Goal: Check status: Check status

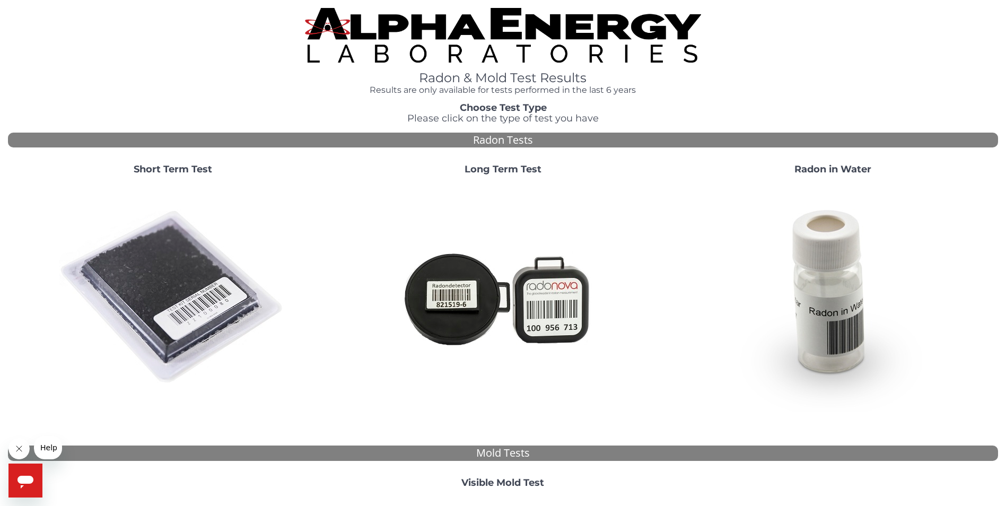
click at [180, 169] on strong "Short Term Test" at bounding box center [173, 169] width 78 height 12
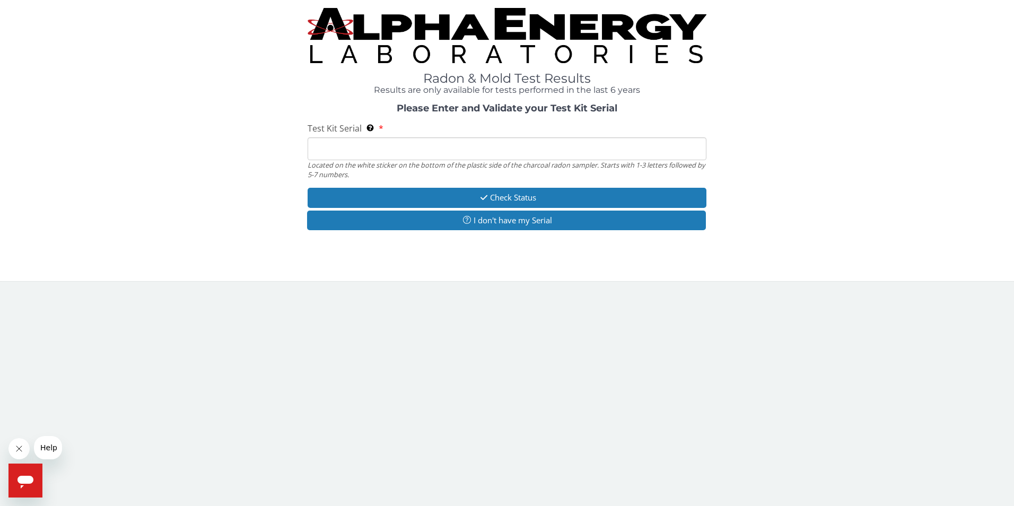
click at [318, 165] on div "Located on the white sticker on the bottom of the plastic side of the charcoal …" at bounding box center [507, 170] width 399 height 20
click at [314, 149] on input "Test Kit Serial Located on the white sticker on the bottom of the plastic side …" at bounding box center [507, 148] width 399 height 23
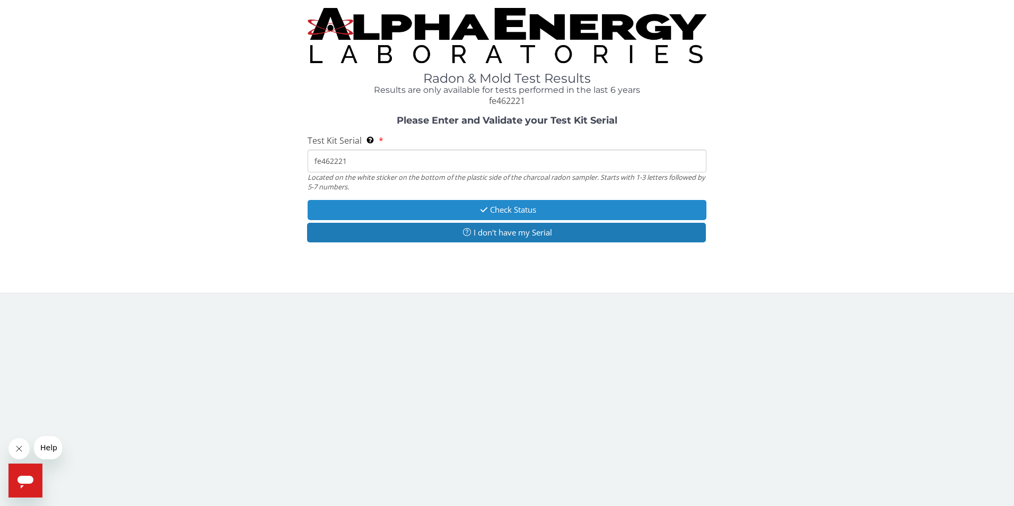
type input "fe462221"
click at [491, 211] on button "Check Status" at bounding box center [507, 210] width 399 height 20
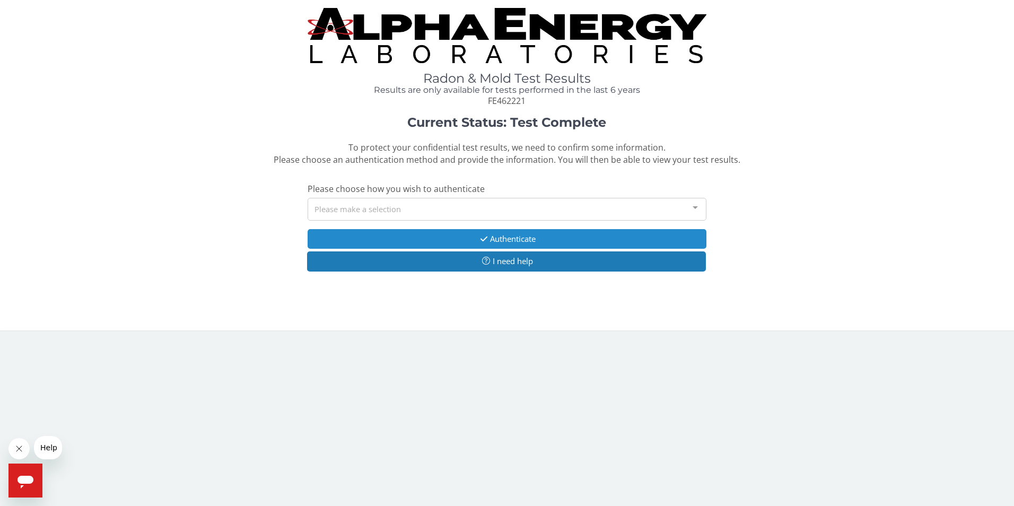
click at [501, 239] on button "Authenticate" at bounding box center [507, 239] width 399 height 20
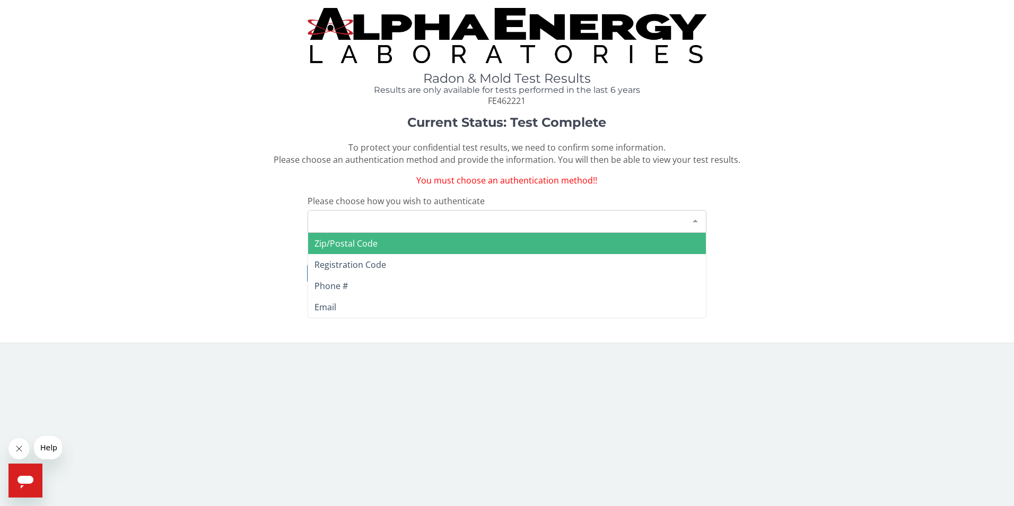
click at [677, 223] on div "Please make a selection" at bounding box center [507, 221] width 399 height 23
click at [462, 248] on span "Zip/Postal Code" at bounding box center [507, 243] width 398 height 21
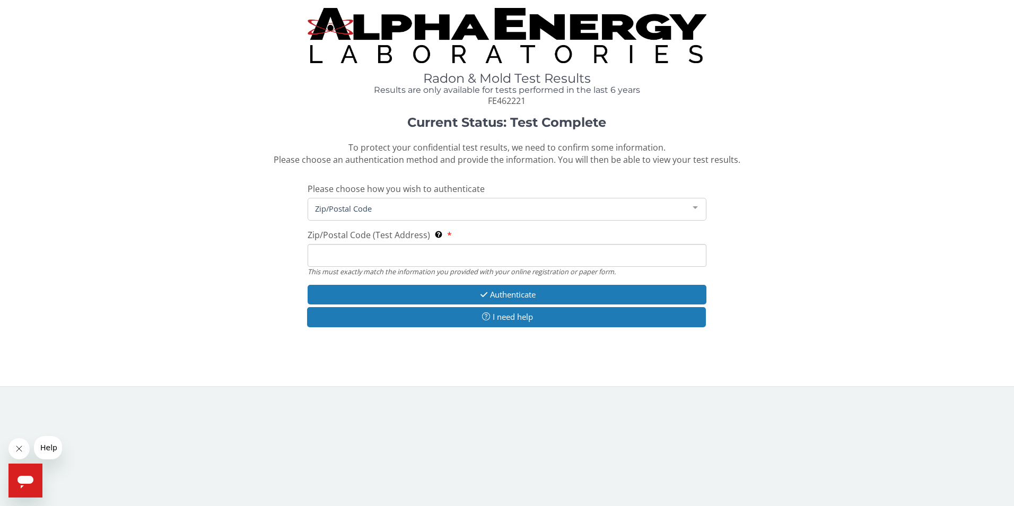
click at [408, 260] on input "Zip/Postal Code (Test Address) This must exactly match the information you prov…" at bounding box center [507, 255] width 399 height 23
type input "7"
type input "43082"
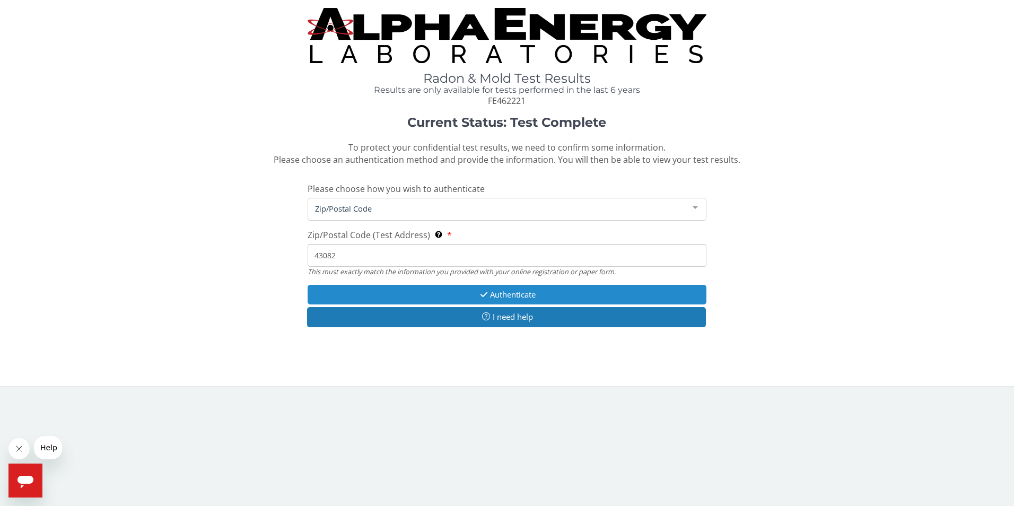
click at [510, 292] on button "Authenticate" at bounding box center [507, 295] width 399 height 20
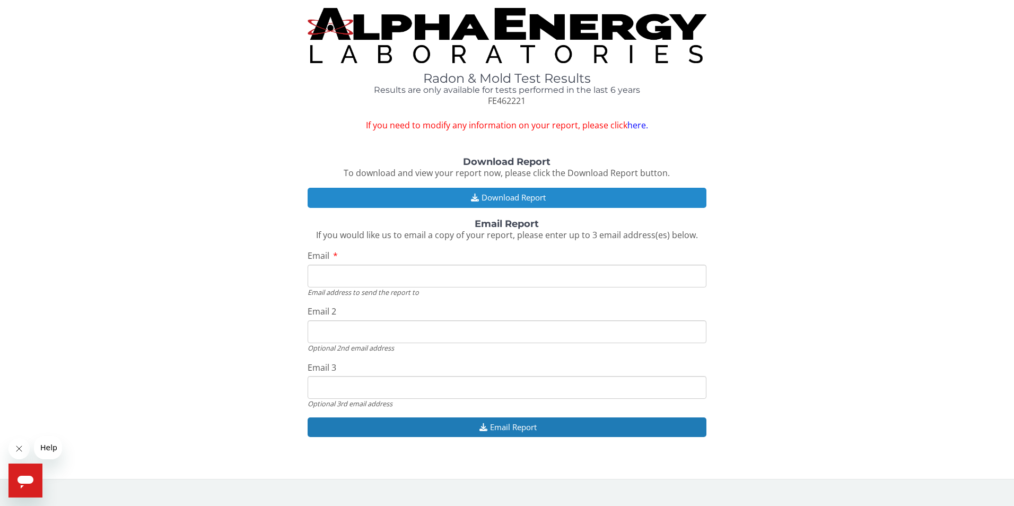
click at [510, 200] on button "Download Report" at bounding box center [507, 198] width 399 height 20
